Goal: Check status: Check status

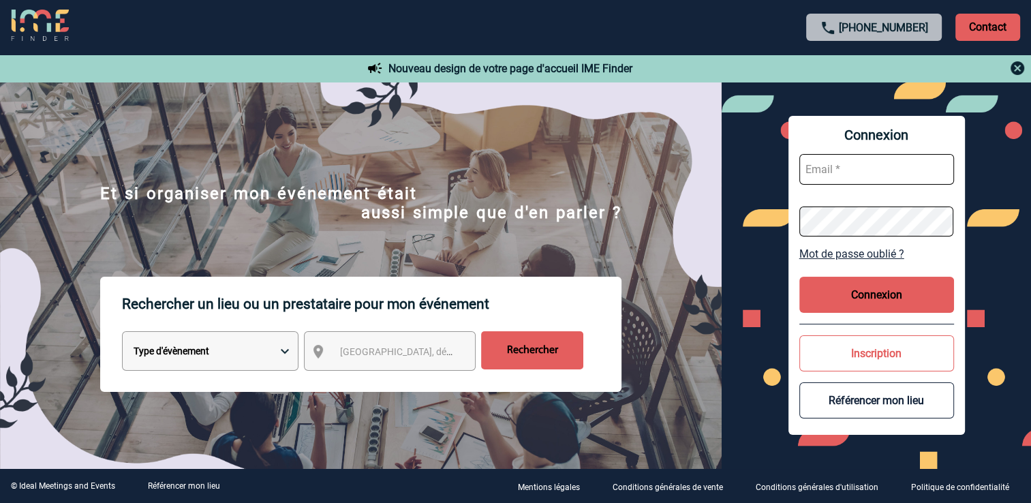
type input "mgerard@ime-groupe.com"
click at [858, 306] on button "Connexion" at bounding box center [876, 295] width 155 height 36
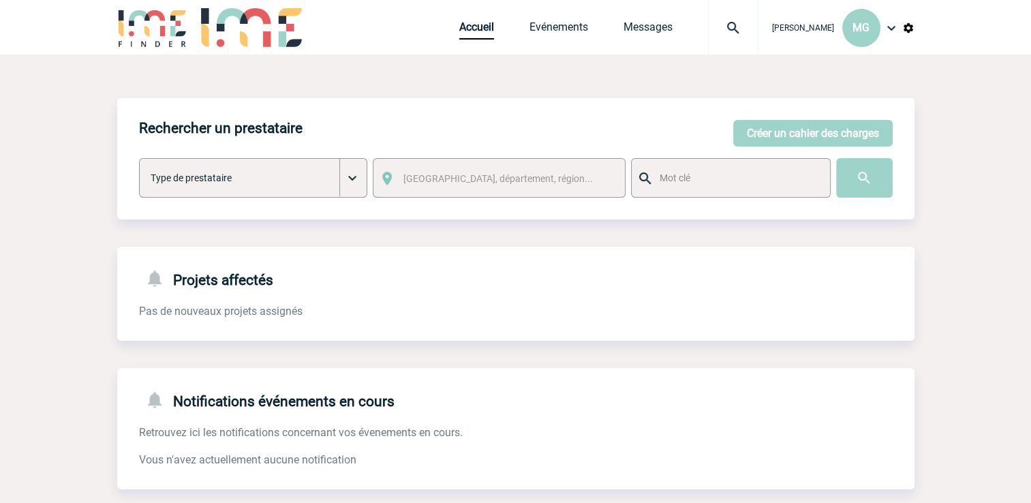
click at [736, 29] on img at bounding box center [733, 28] width 49 height 16
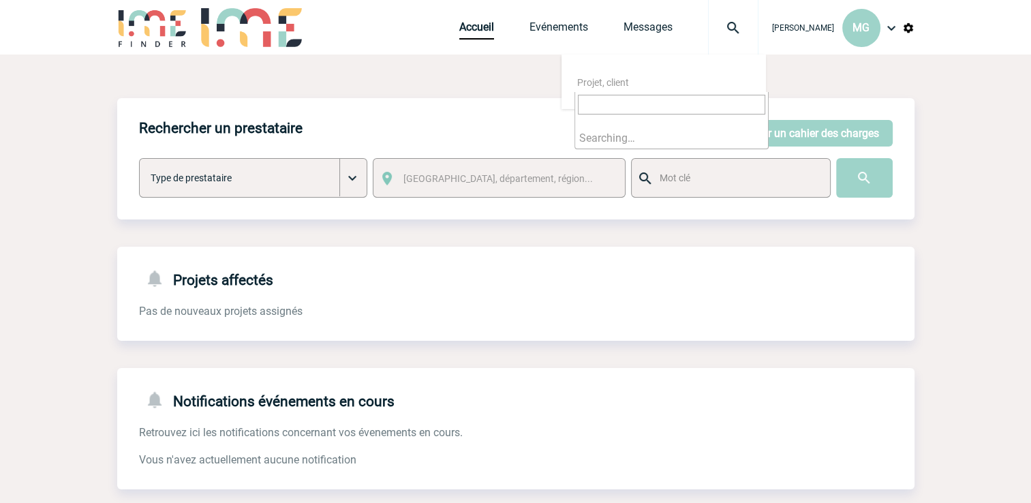
type input "2000425308"
